Goal: Find contact information: Find contact information

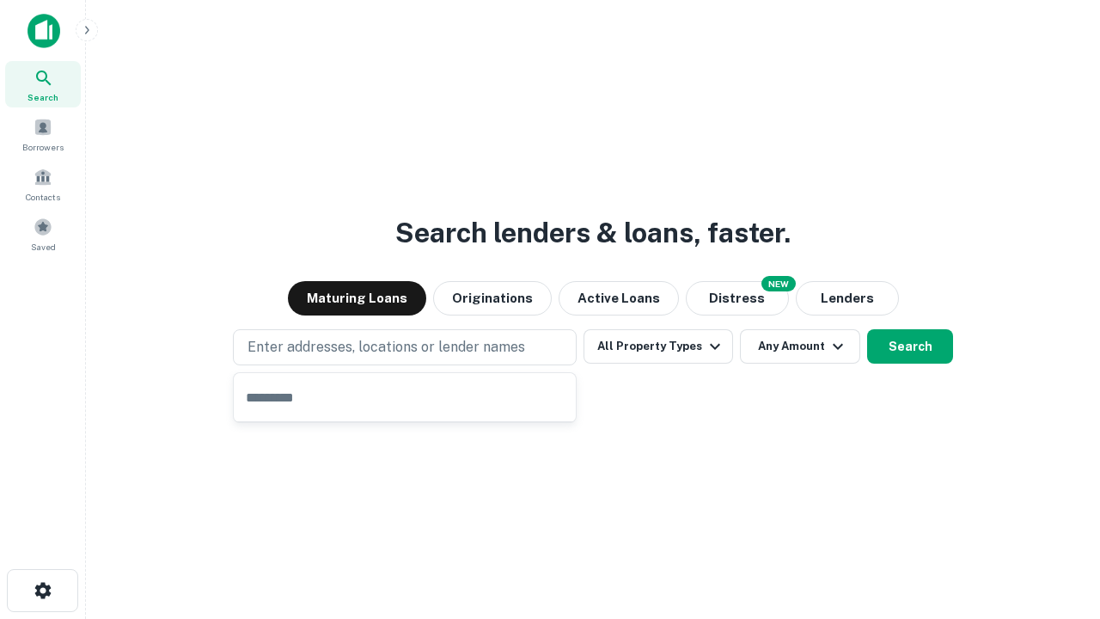
type input "**********"
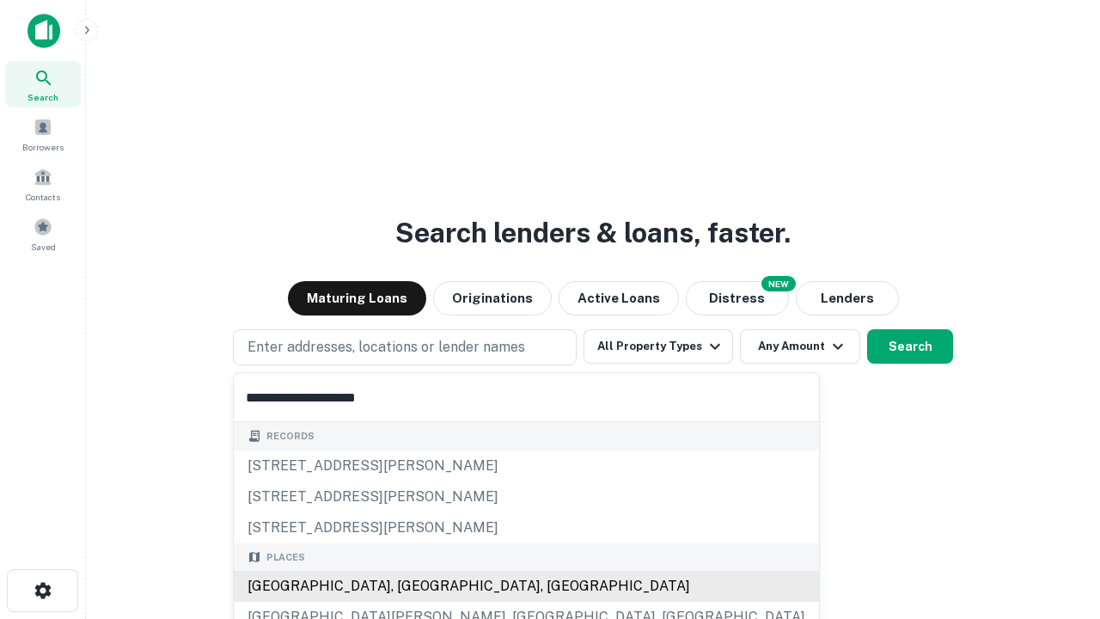
click at [411, 586] on div "Santa Monica, CA, USA" at bounding box center [526, 586] width 585 height 31
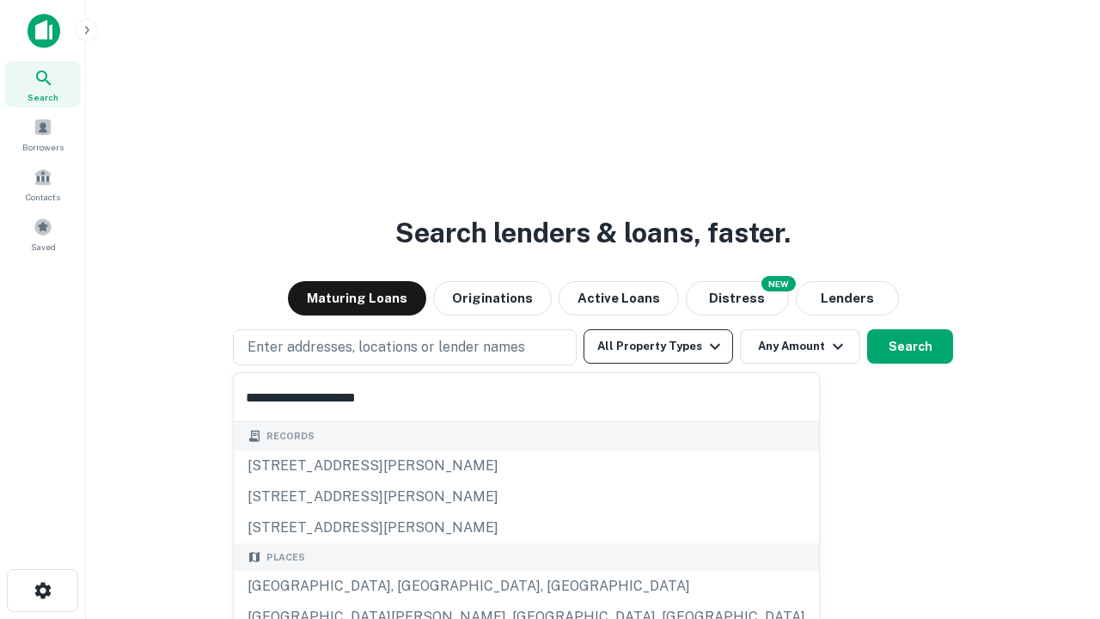
click at [658, 346] on button "All Property Types" at bounding box center [659, 346] width 150 height 34
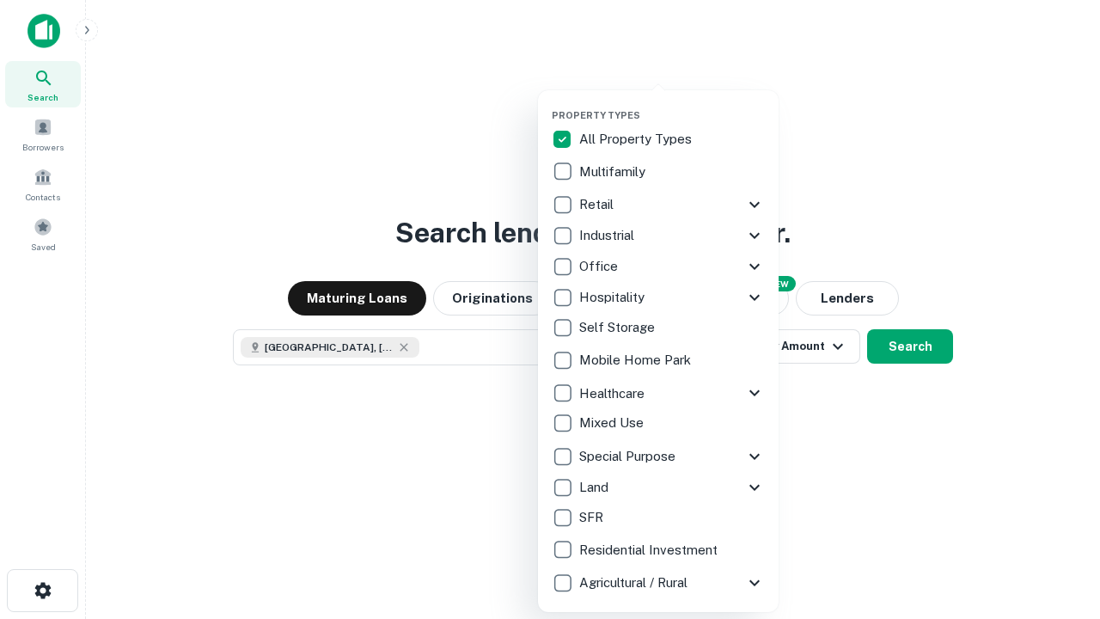
click at [672, 104] on button "button" at bounding box center [672, 104] width 241 height 1
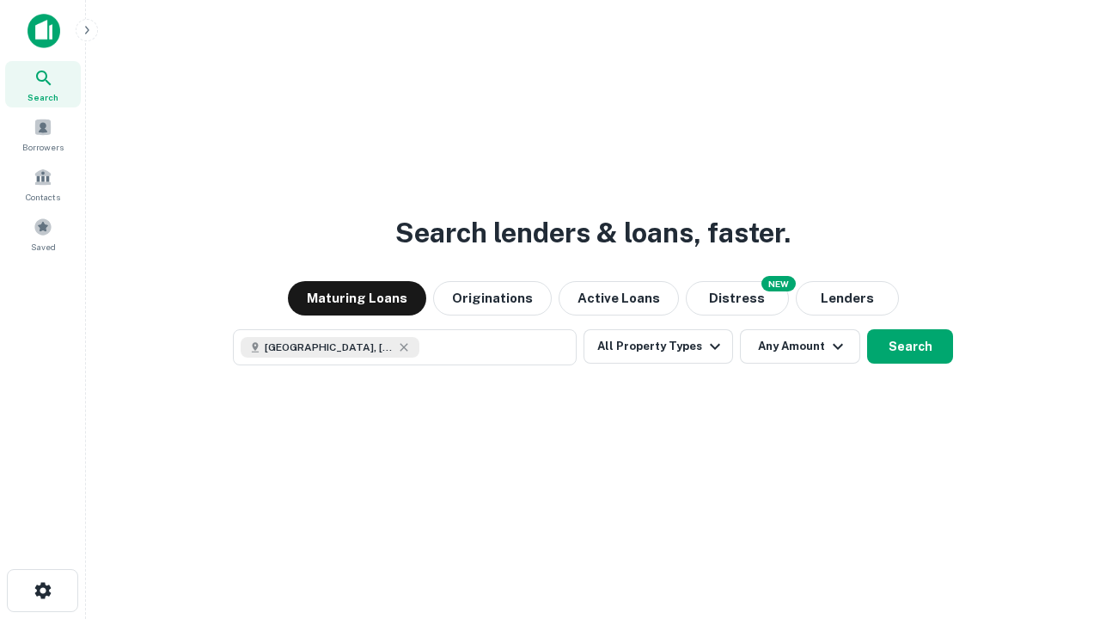
scroll to position [28, 0]
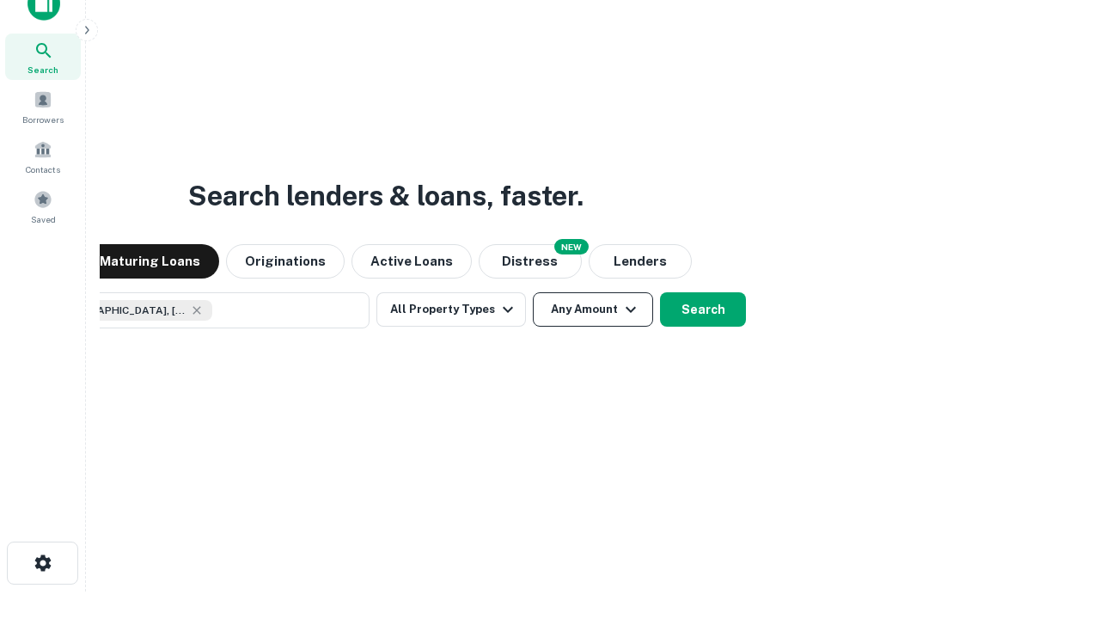
click at [533, 292] on button "Any Amount" at bounding box center [593, 309] width 120 height 34
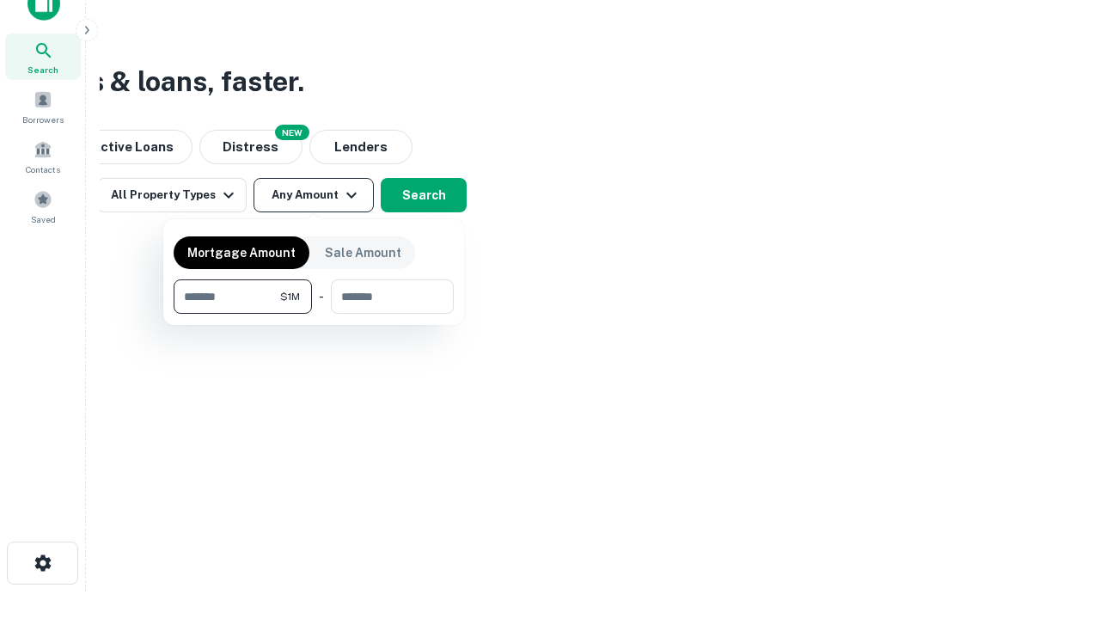
type input "*******"
click at [314, 314] on button "button" at bounding box center [314, 314] width 280 height 1
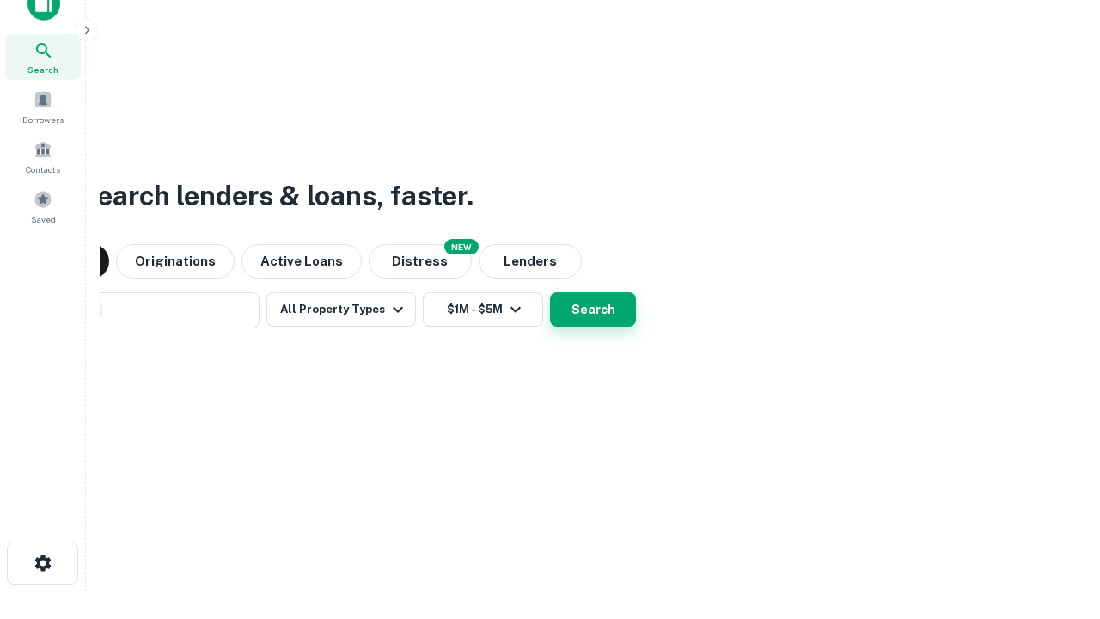
click at [550, 292] on button "Search" at bounding box center [593, 309] width 86 height 34
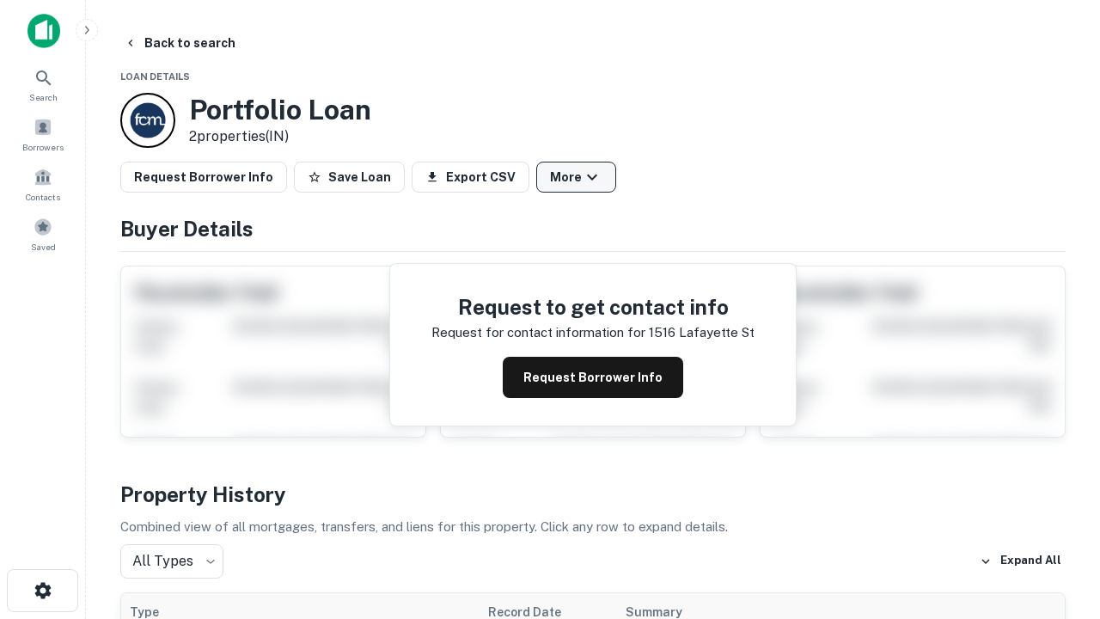
click at [576, 177] on button "More" at bounding box center [576, 177] width 80 height 31
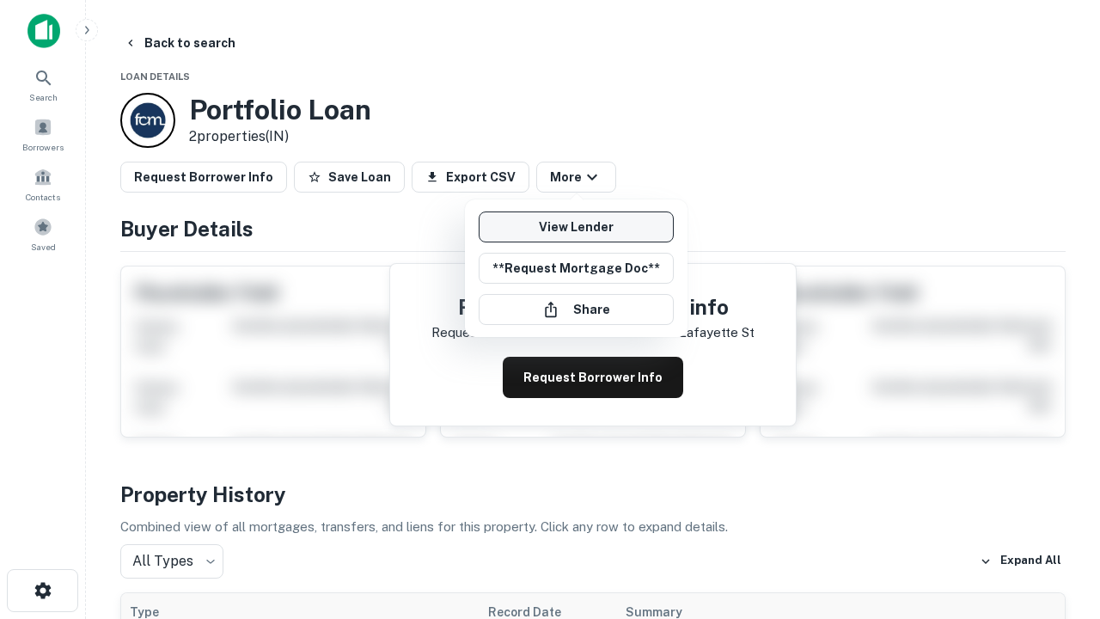
click at [576, 227] on link "View Lender" at bounding box center [576, 226] width 195 height 31
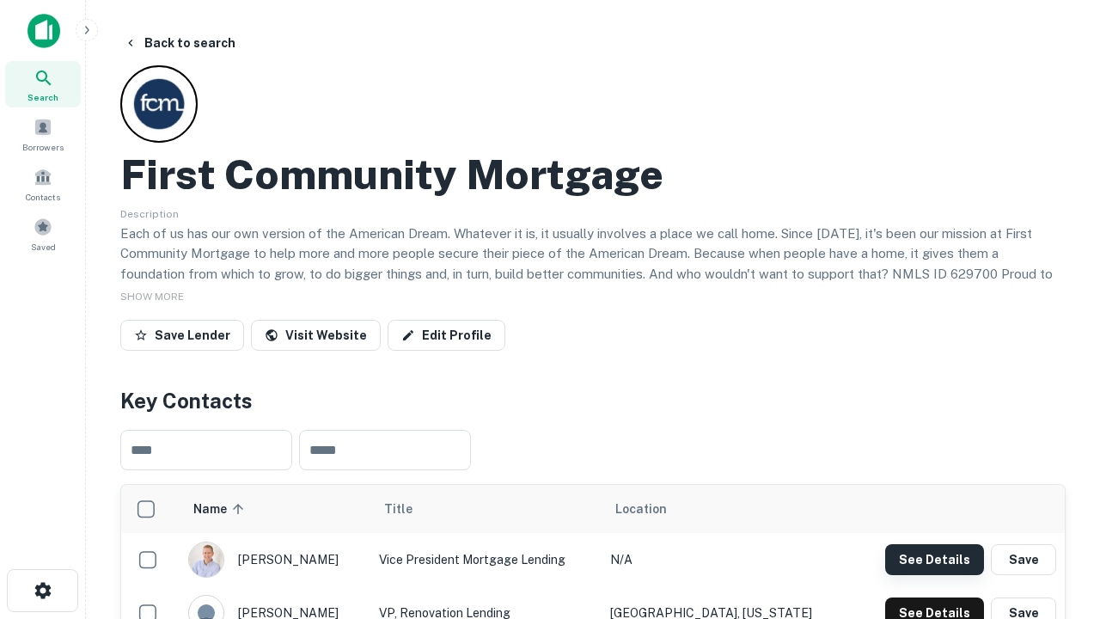
click at [934, 559] on button "See Details" at bounding box center [934, 559] width 99 height 31
click at [42, 590] on icon "button" at bounding box center [43, 590] width 21 height 21
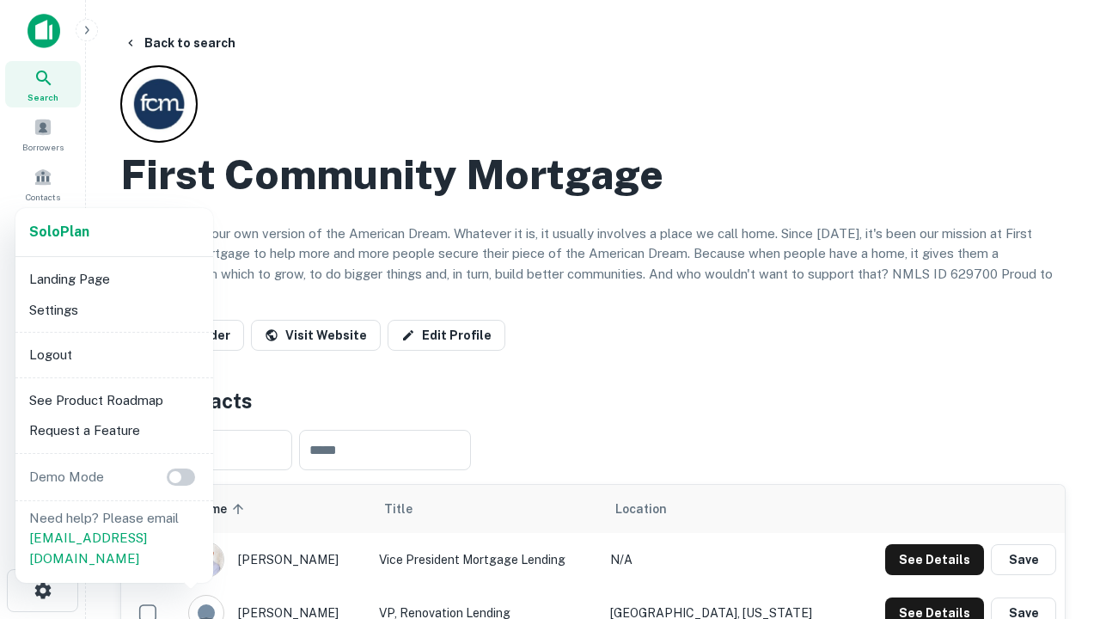
click at [113, 354] on li "Logout" at bounding box center [114, 355] width 184 height 31
